Goal: Browse casually: Explore the website without a specific task or goal

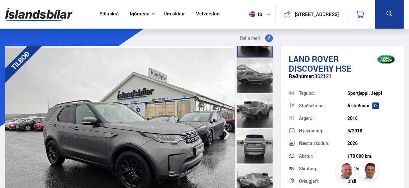
scroll to position [64, 0]
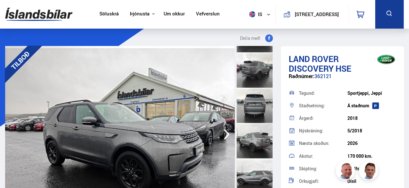
click at [257, 70] on div at bounding box center [255, 69] width 36 height 35
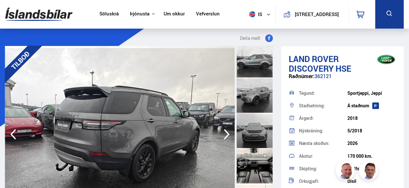
scroll to position [193, 0]
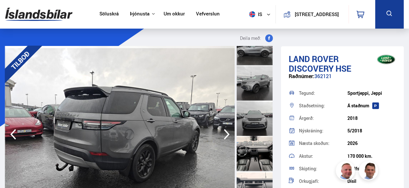
click at [225, 136] on icon "button" at bounding box center [227, 133] width 13 height 15
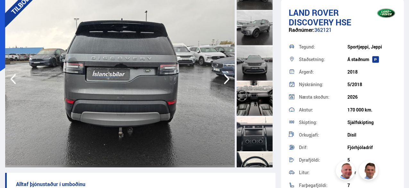
scroll to position [64, 0]
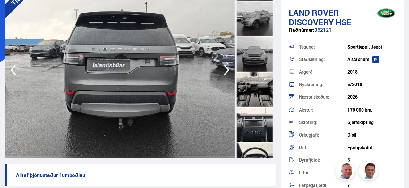
click at [229, 69] on icon "button" at bounding box center [227, 70] width 6 height 11
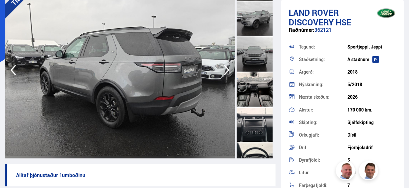
click at [229, 69] on icon "button" at bounding box center [227, 70] width 6 height 11
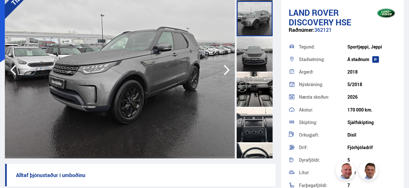
click at [229, 69] on icon "button" at bounding box center [227, 70] width 6 height 11
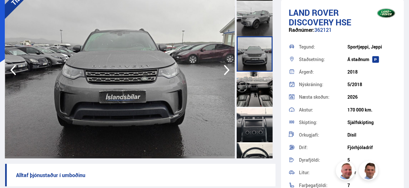
click at [229, 69] on icon "button" at bounding box center [227, 70] width 6 height 11
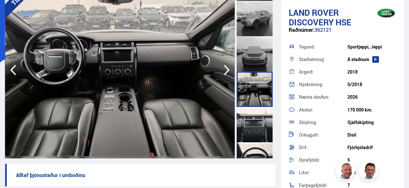
click at [229, 69] on icon "button" at bounding box center [227, 70] width 6 height 11
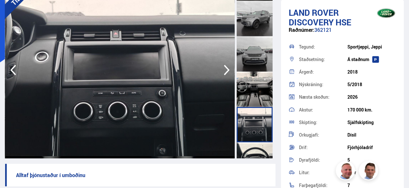
click at [229, 69] on icon "button" at bounding box center [227, 70] width 6 height 11
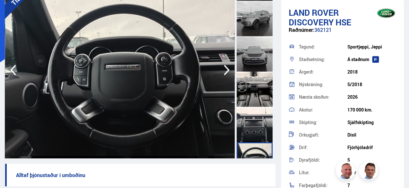
click at [229, 69] on icon "button" at bounding box center [227, 70] width 6 height 11
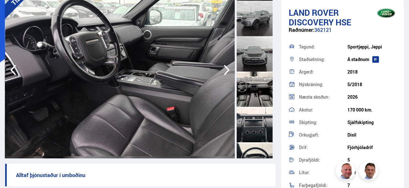
click at [229, 69] on icon "button" at bounding box center [227, 70] width 6 height 11
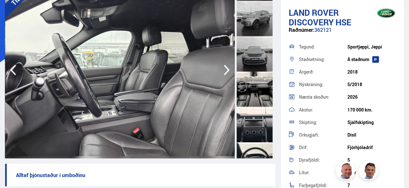
click at [229, 69] on icon "button" at bounding box center [227, 70] width 6 height 11
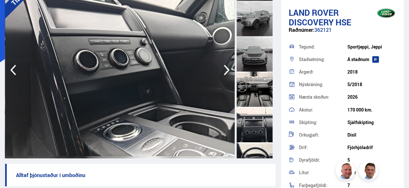
click at [229, 69] on icon "button" at bounding box center [227, 70] width 6 height 11
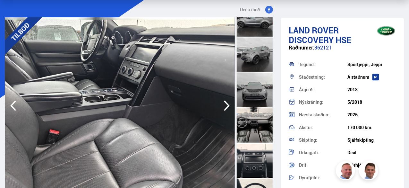
scroll to position [0, 0]
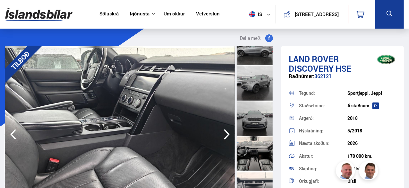
click at [259, 54] on div at bounding box center [255, 47] width 36 height 35
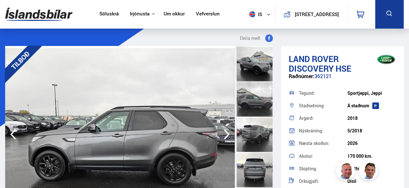
click at [259, 63] on div at bounding box center [255, 63] width 36 height 35
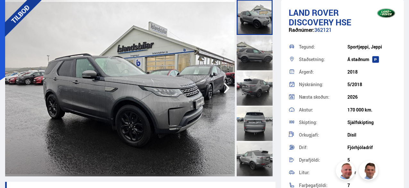
scroll to position [32, 0]
